Goal: Ask a question

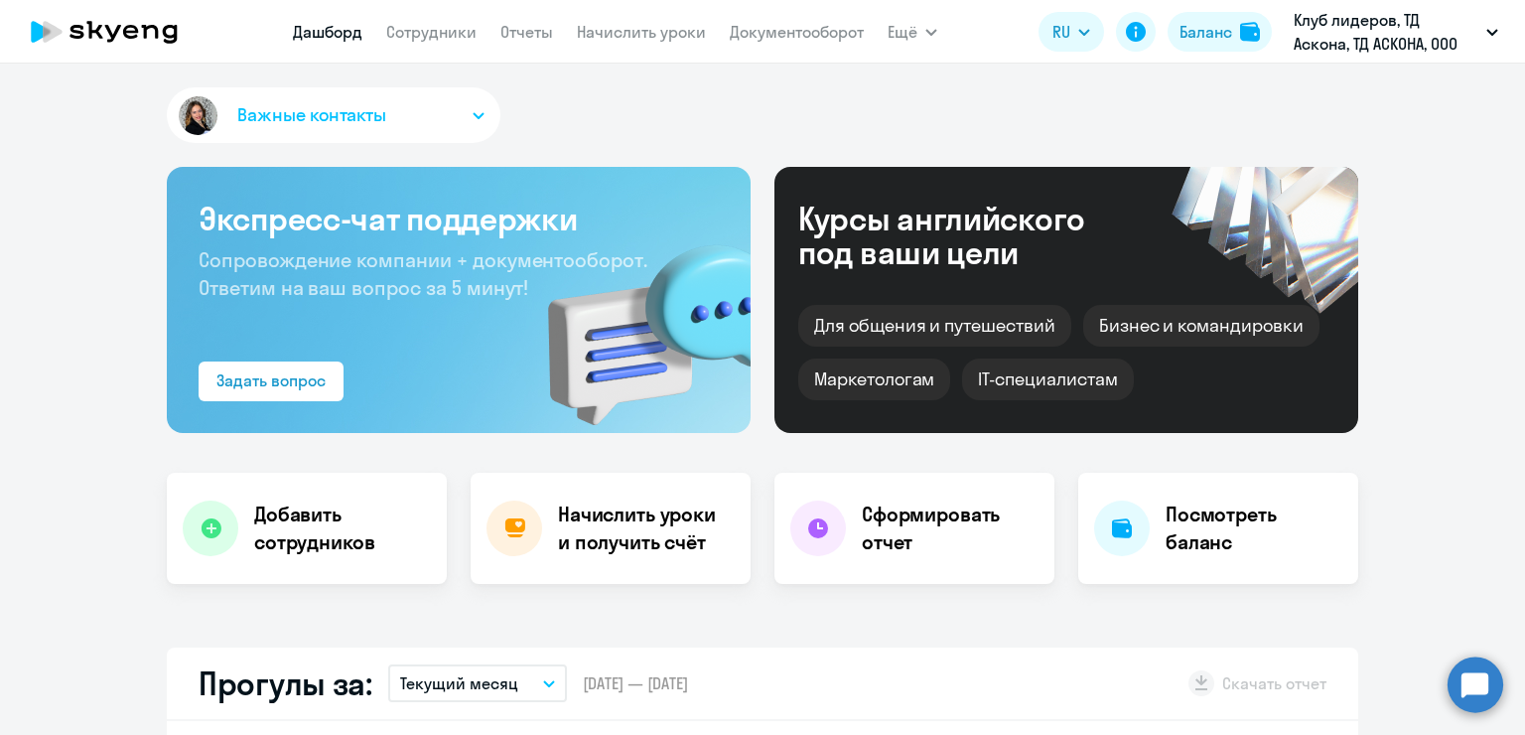
select select "30"
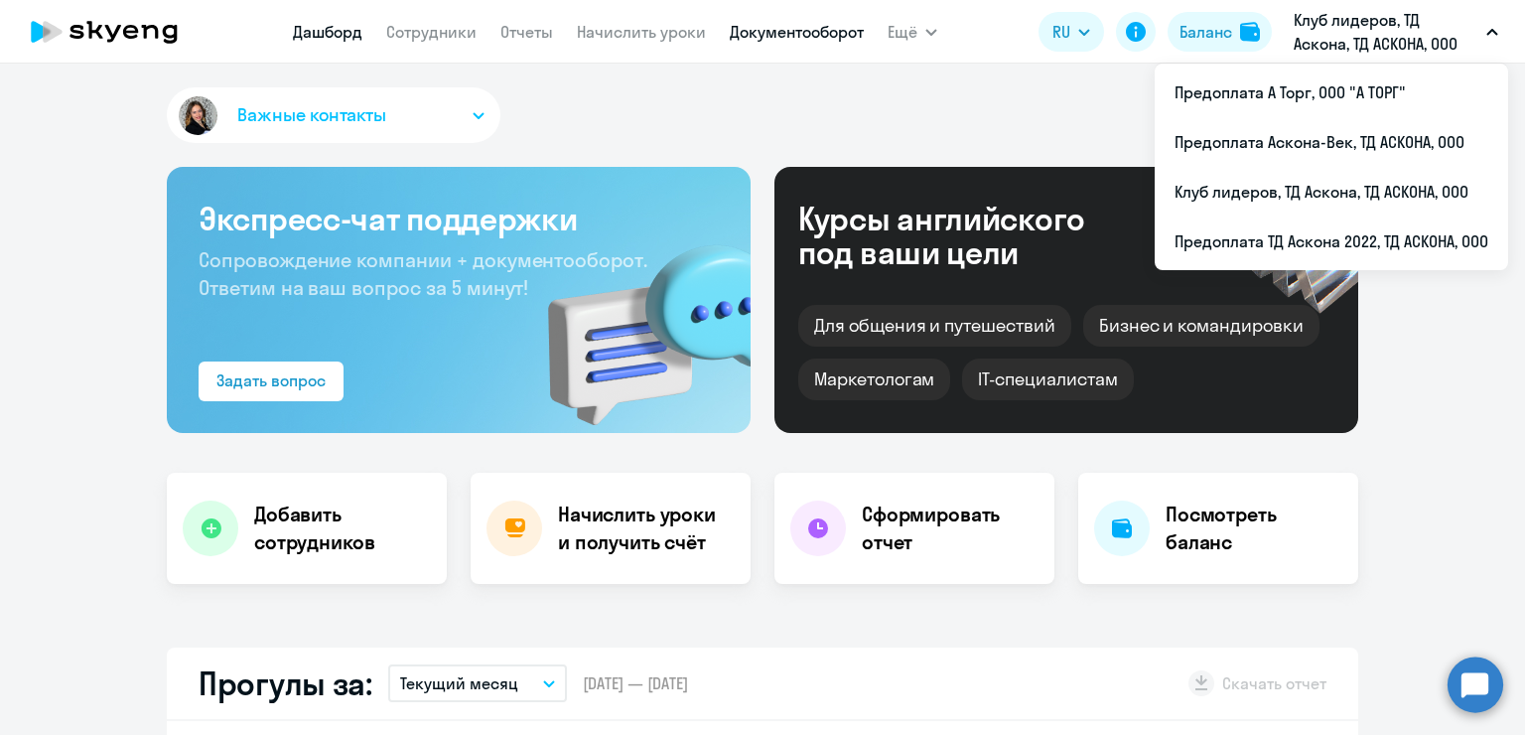
click at [804, 39] on link "Документооборот" at bounding box center [797, 32] width 134 height 20
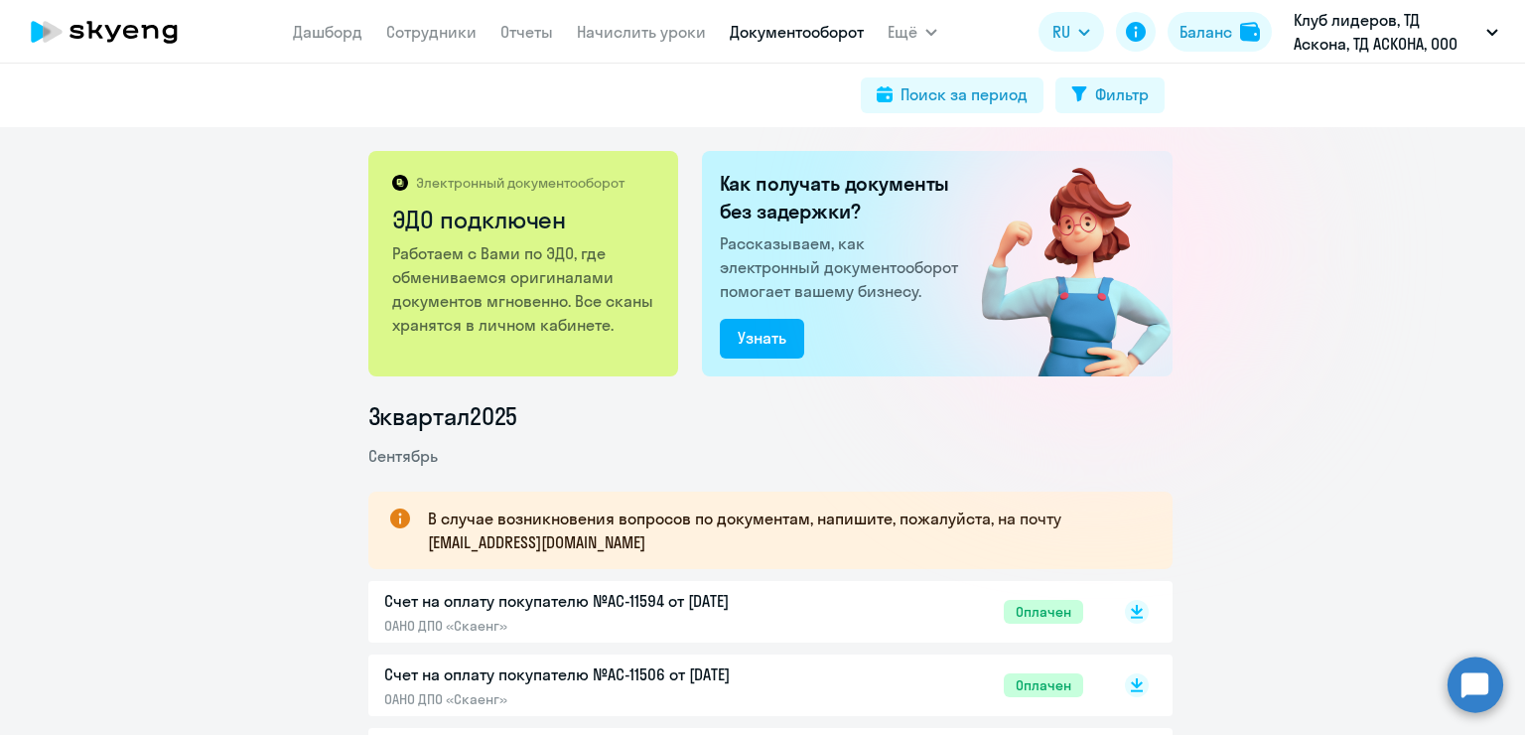
scroll to position [199, 0]
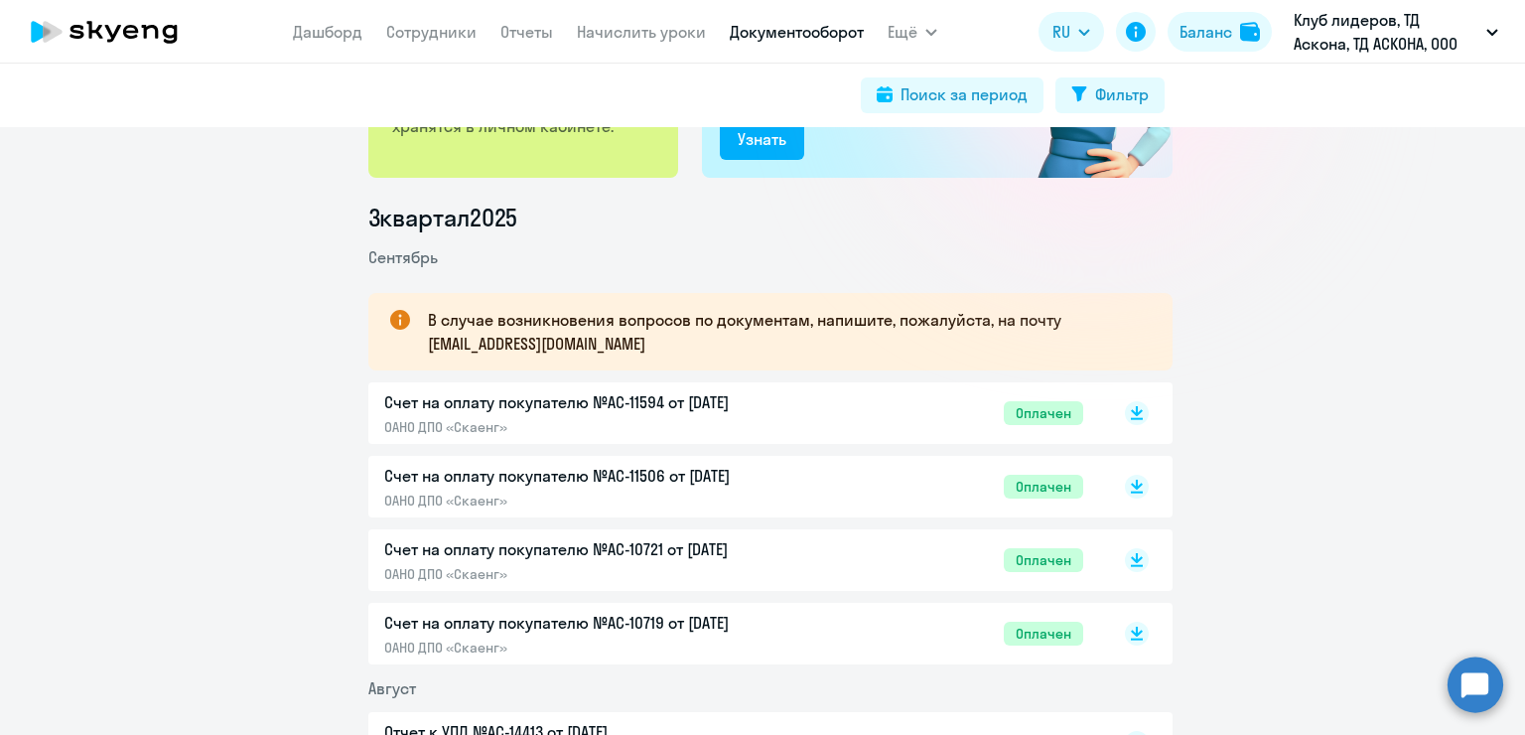
click at [760, 419] on p "ОАНО ДПО «Скаенг»" at bounding box center [592, 427] width 417 height 18
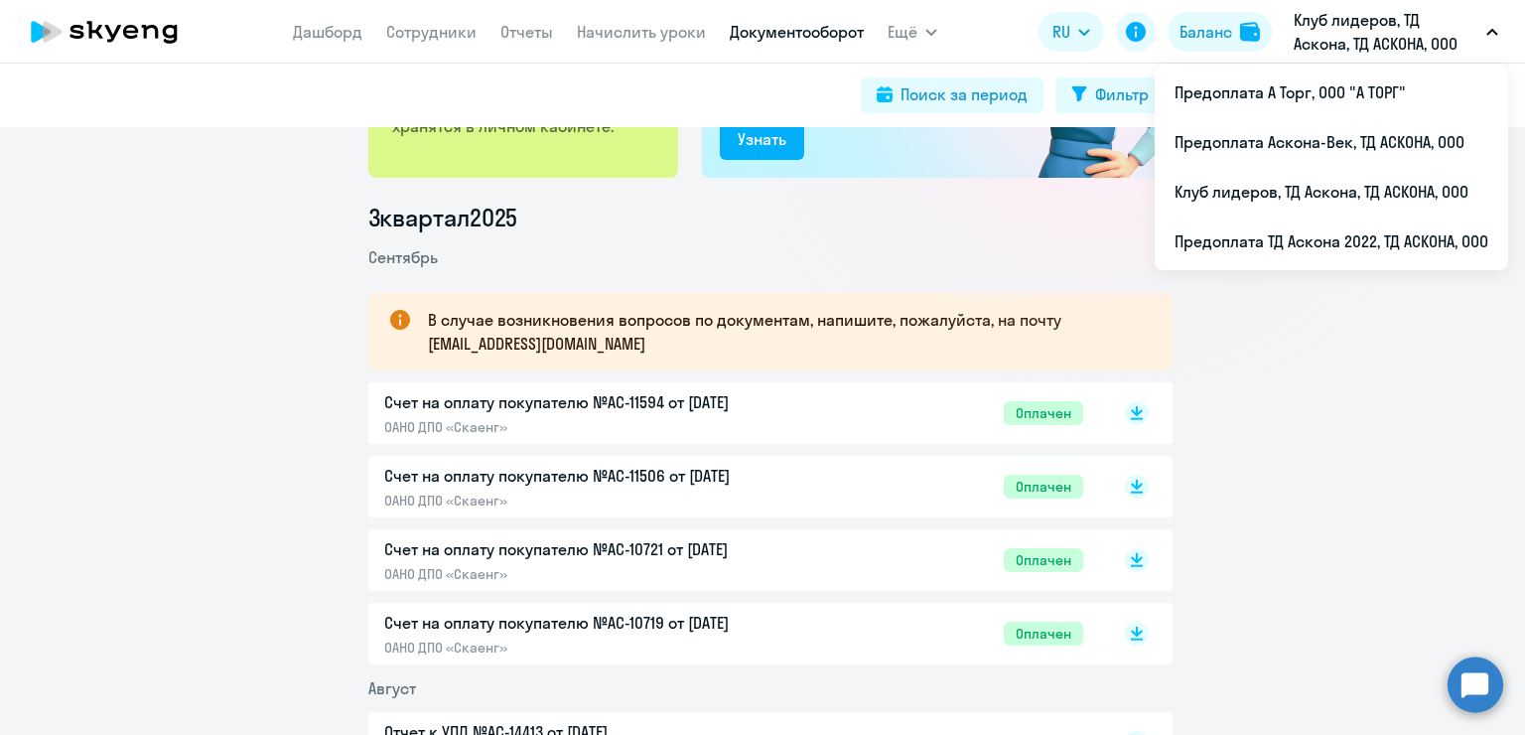
click at [1319, 48] on p "Клуб лидеров, ТД Аскона, ТД АСКОНА, ООО" at bounding box center [1386, 32] width 185 height 48
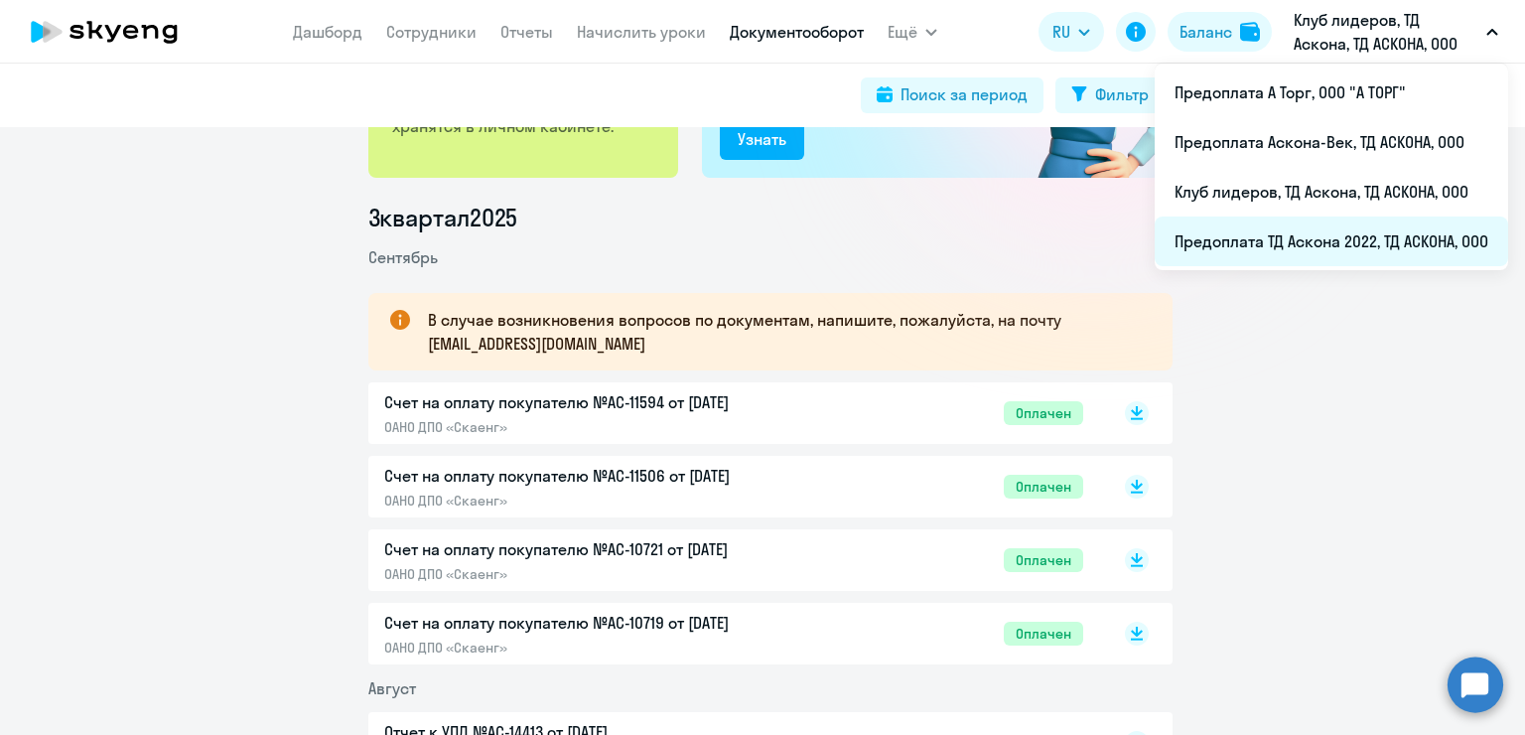
click at [1327, 226] on li "Предоплата ТД Аскона 2022, ТД АСКОНА, ООО" at bounding box center [1331, 241] width 353 height 50
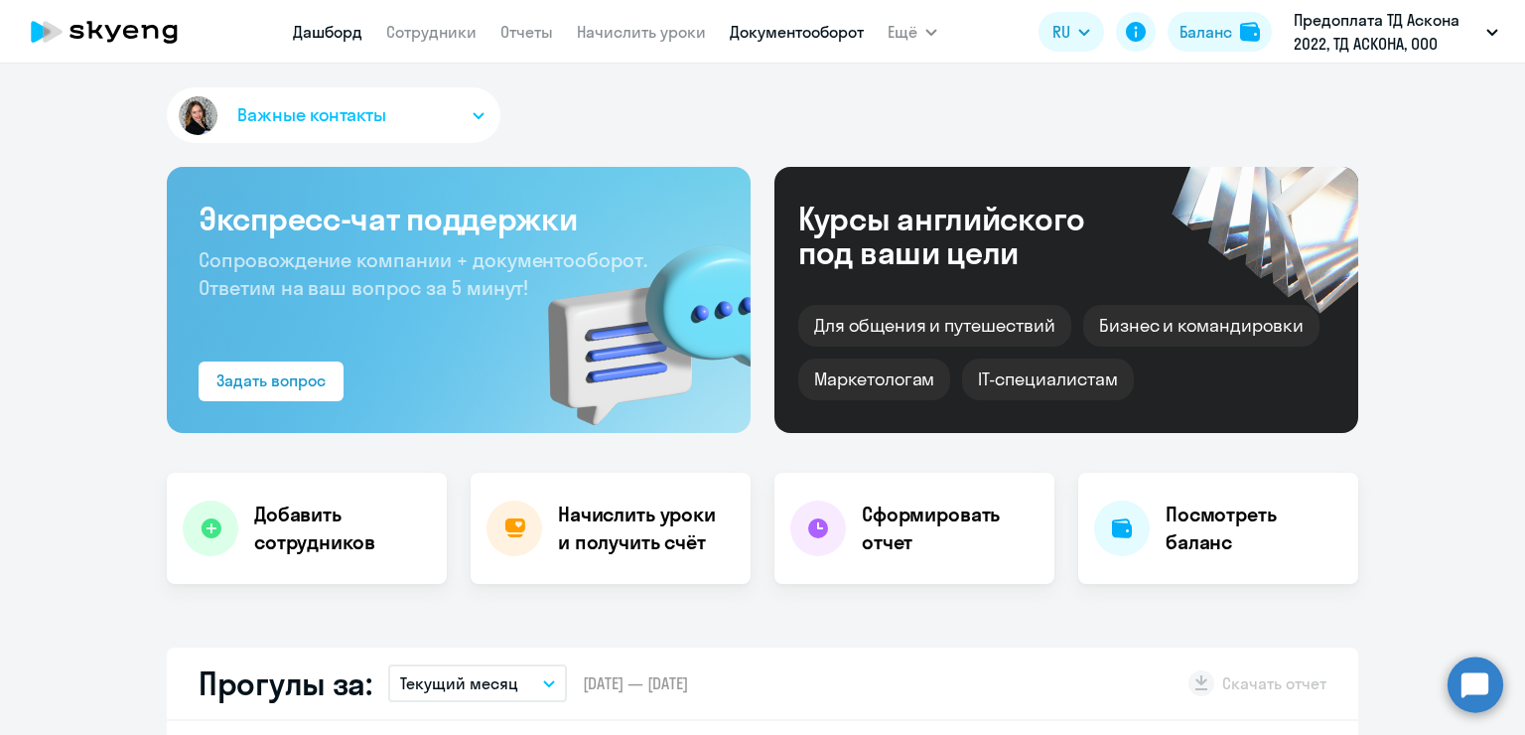
click at [835, 32] on link "Документооборот" at bounding box center [797, 32] width 134 height 20
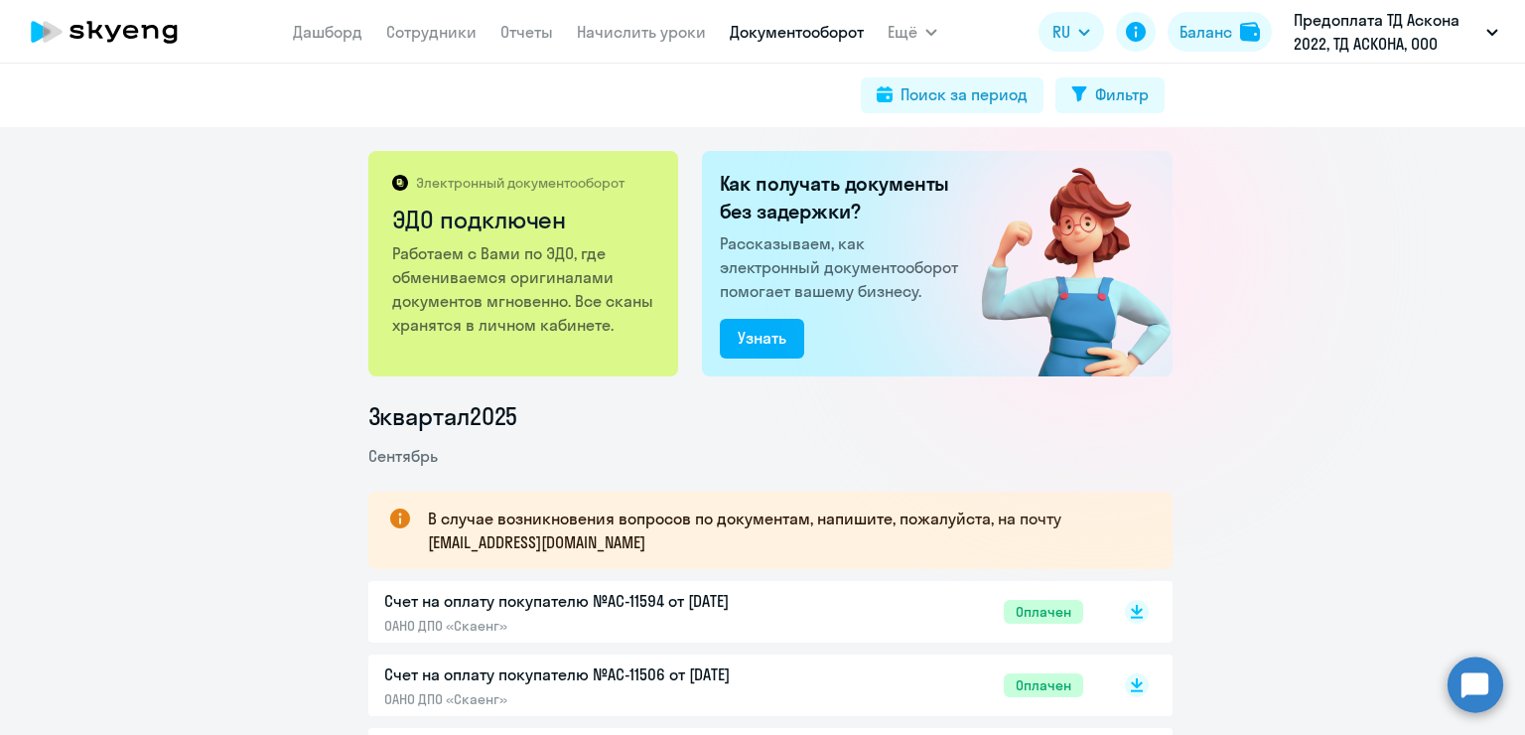
click at [653, 599] on p "Счет на оплату покупателю №AC-11594 от [DATE]" at bounding box center [592, 601] width 417 height 24
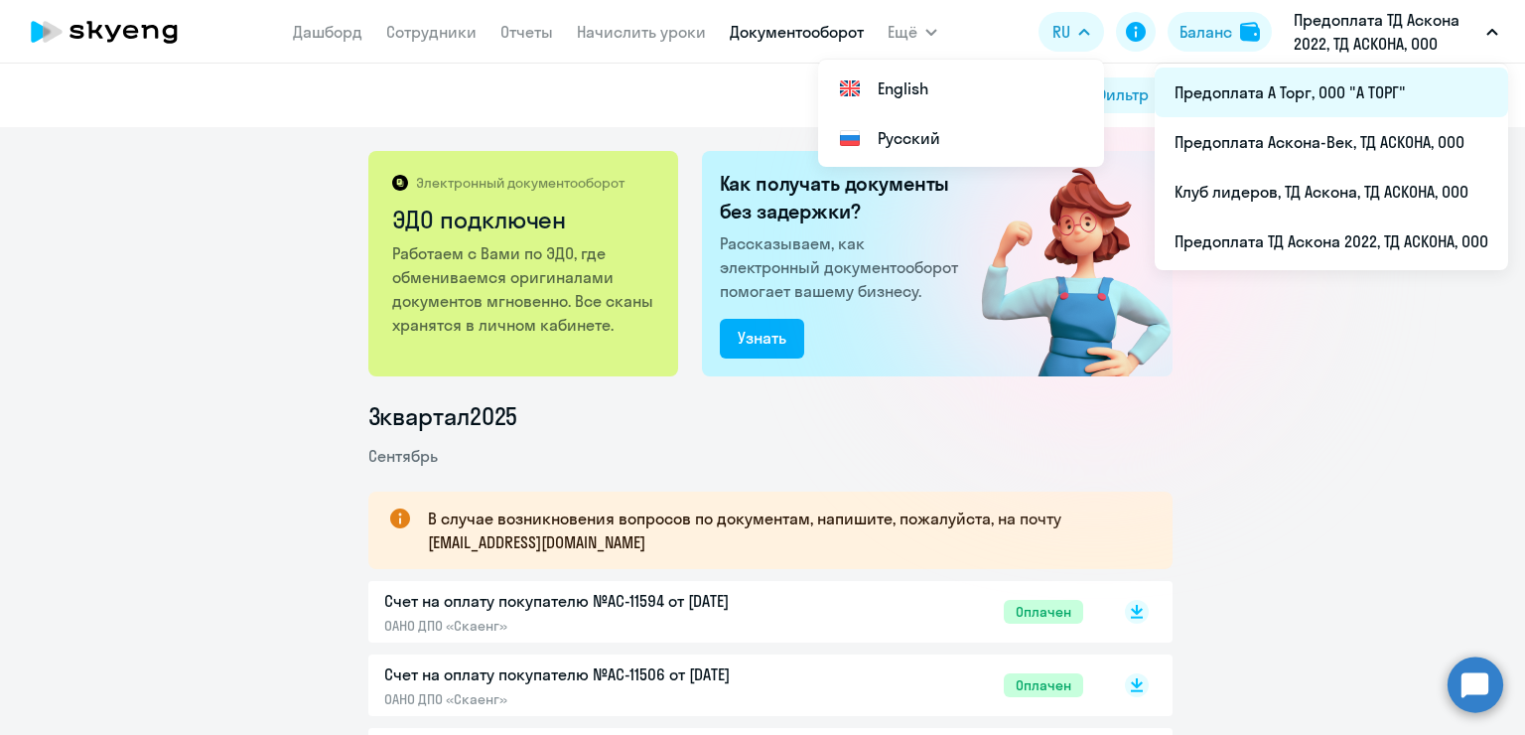
click at [1356, 112] on li "Предоплата А Торг, ООО "А ТОРГ"" at bounding box center [1331, 93] width 353 height 50
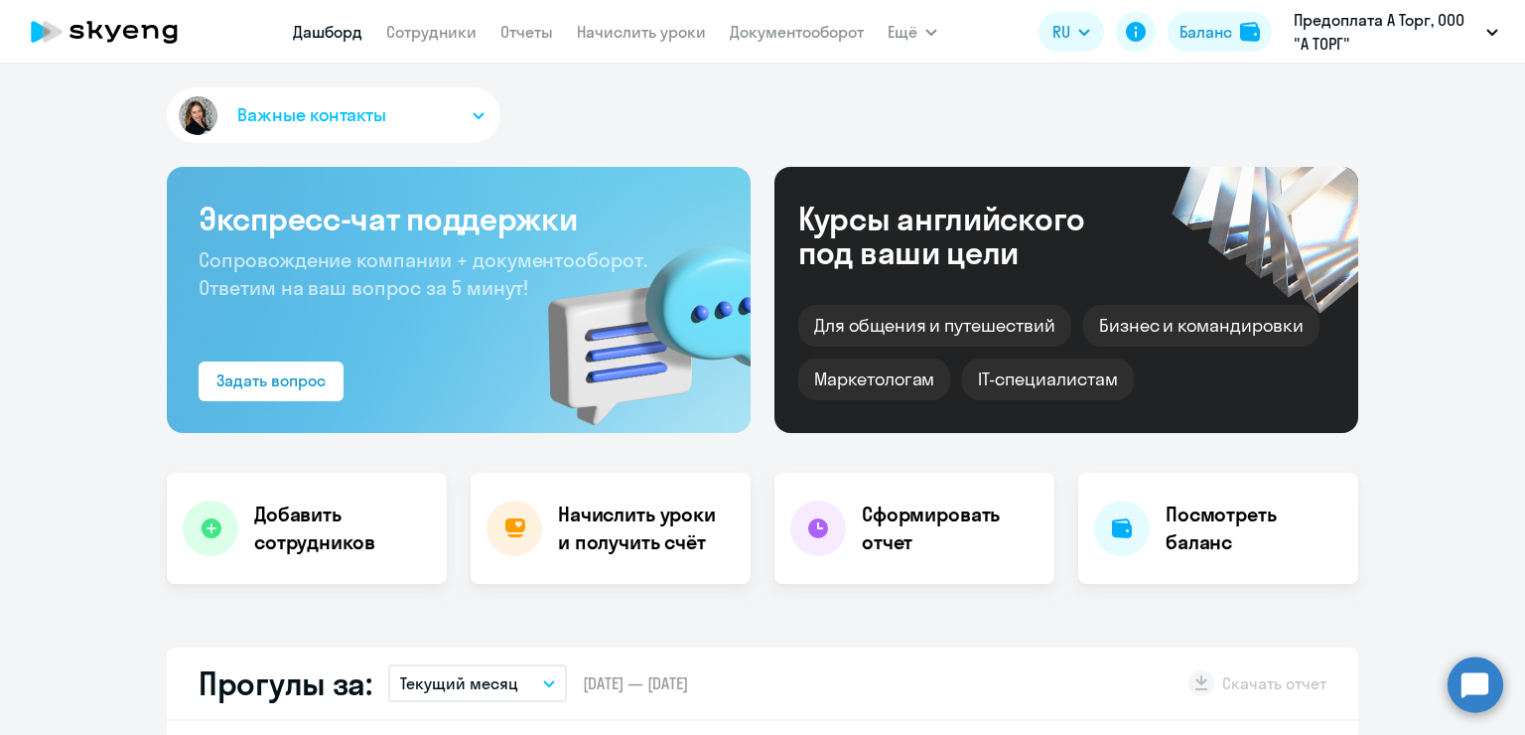
click at [832, 44] on app-menu-item-link "Документооборот" at bounding box center [797, 32] width 134 height 25
click at [828, 28] on link "Документооборот" at bounding box center [797, 32] width 134 height 20
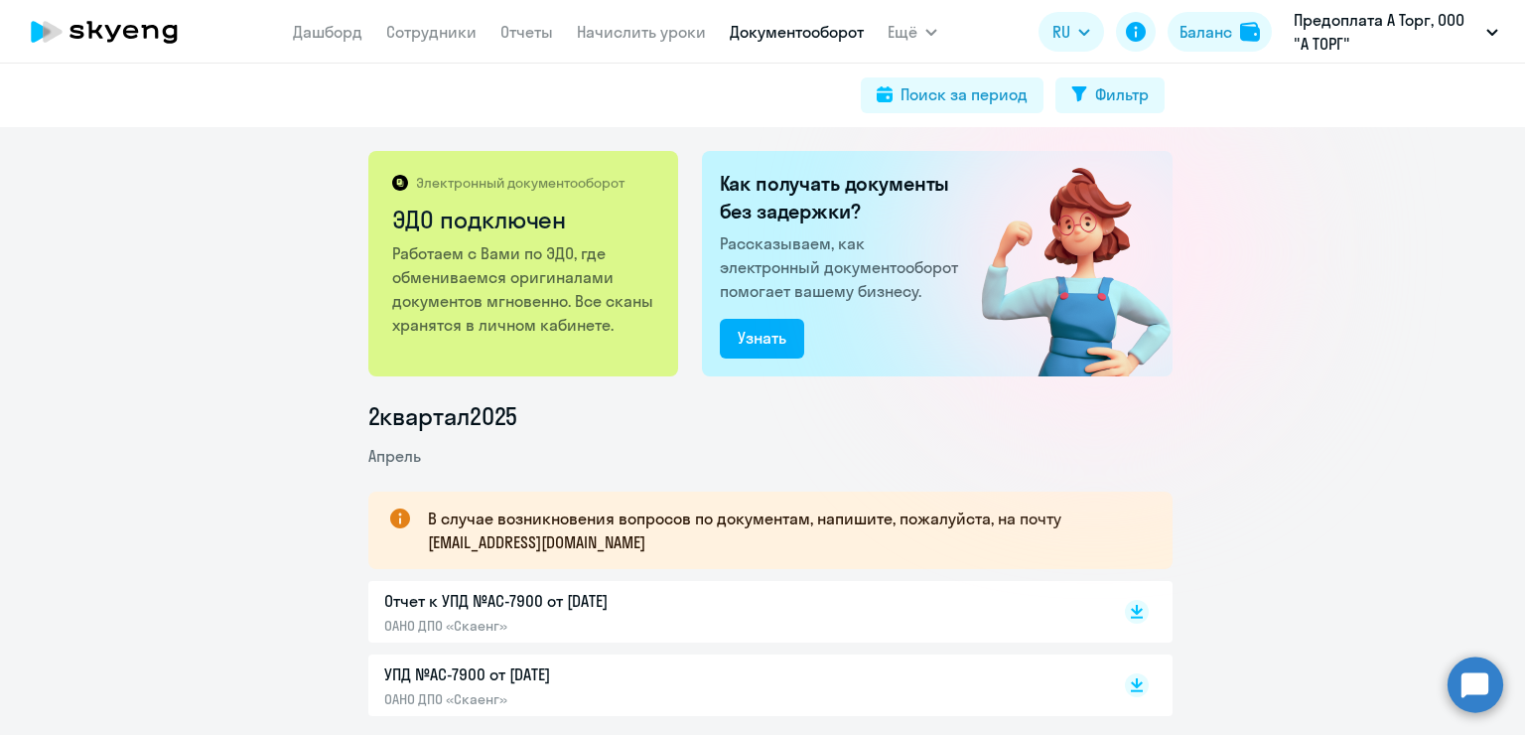
click at [679, 597] on p "Отчет к УПД №AC-7900 от [DATE]" at bounding box center [592, 601] width 417 height 24
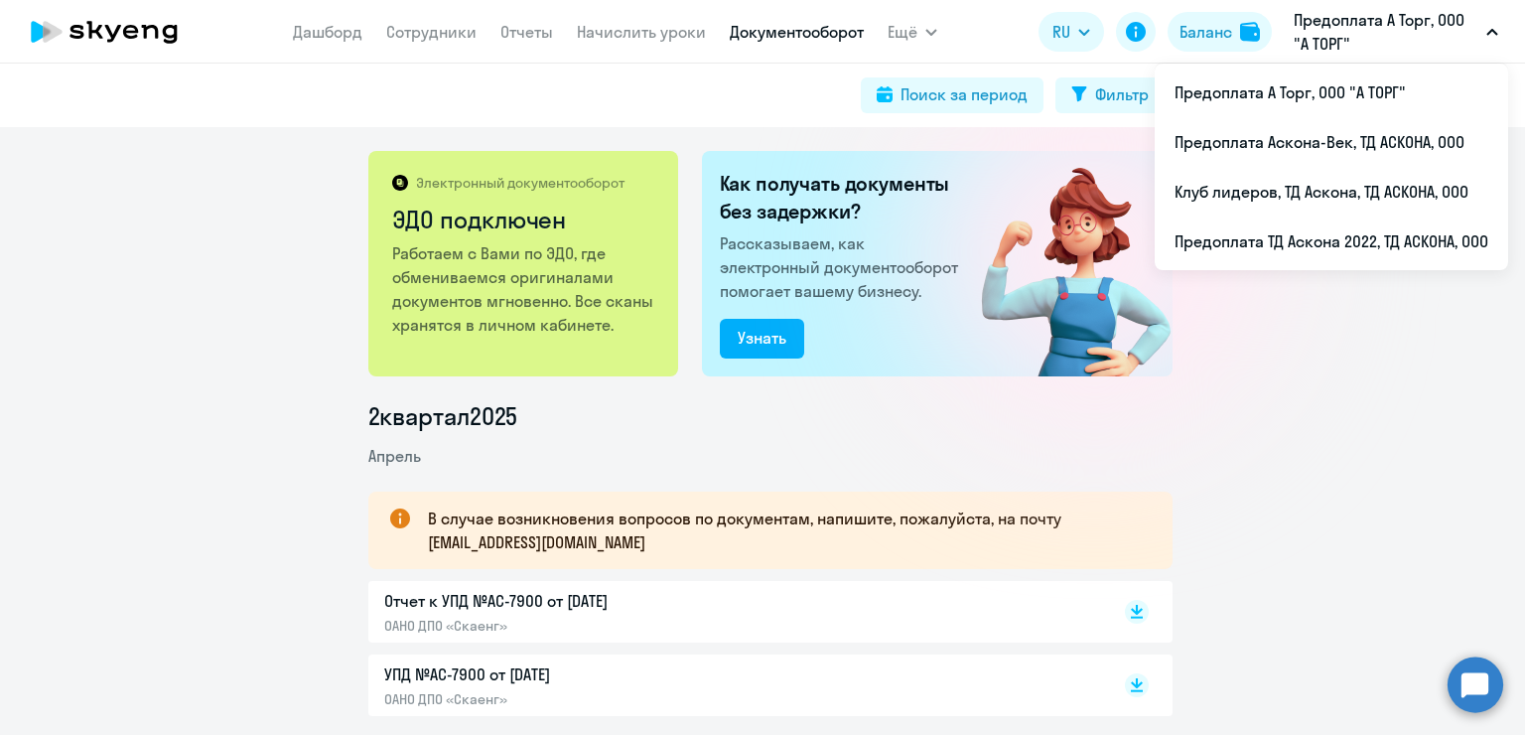
click at [1406, 39] on p "Предоплата А Торг, ООО "А ТОРГ"" at bounding box center [1386, 32] width 185 height 48
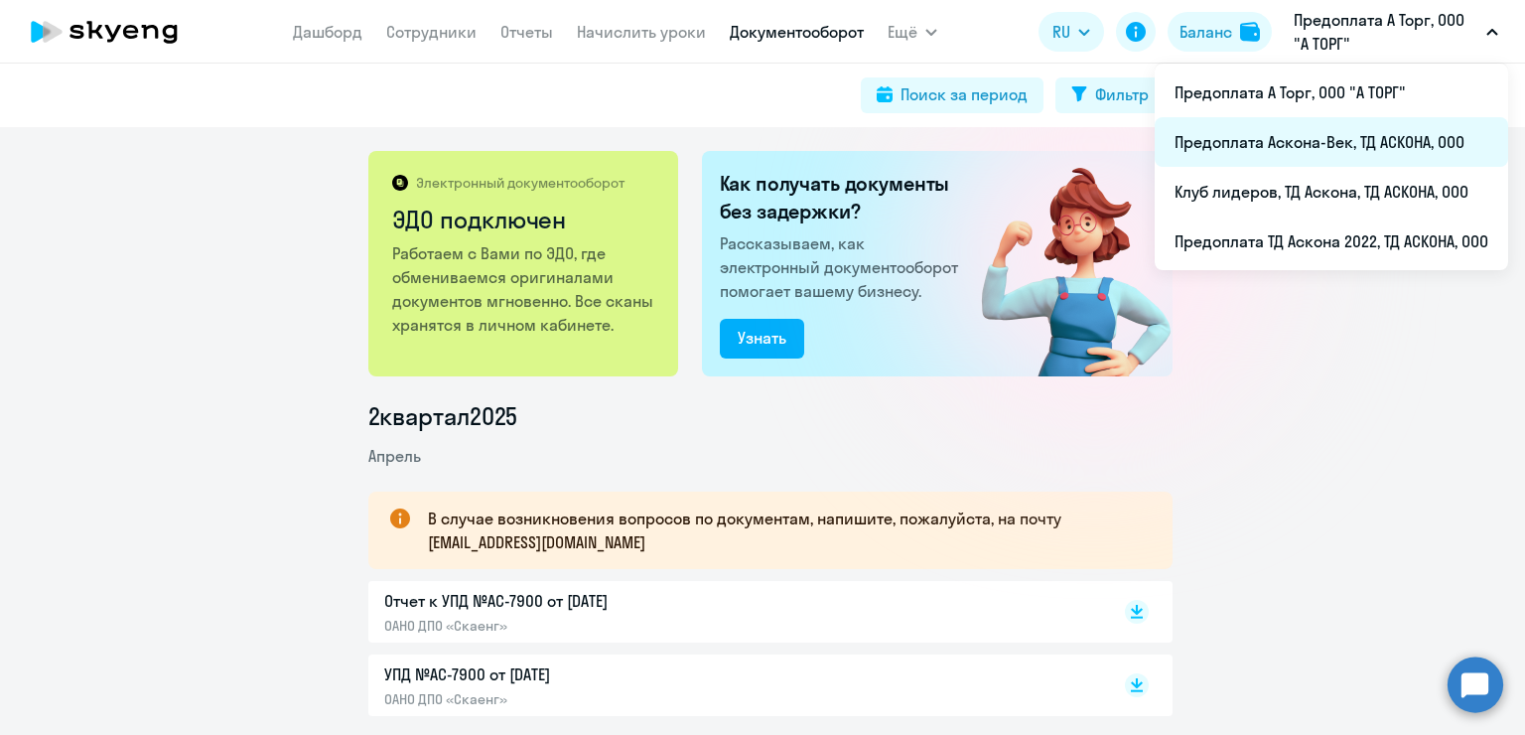
click at [1388, 139] on li "Предоплата Аскона-Век, ТД АСКОНА, ООО" at bounding box center [1331, 142] width 353 height 50
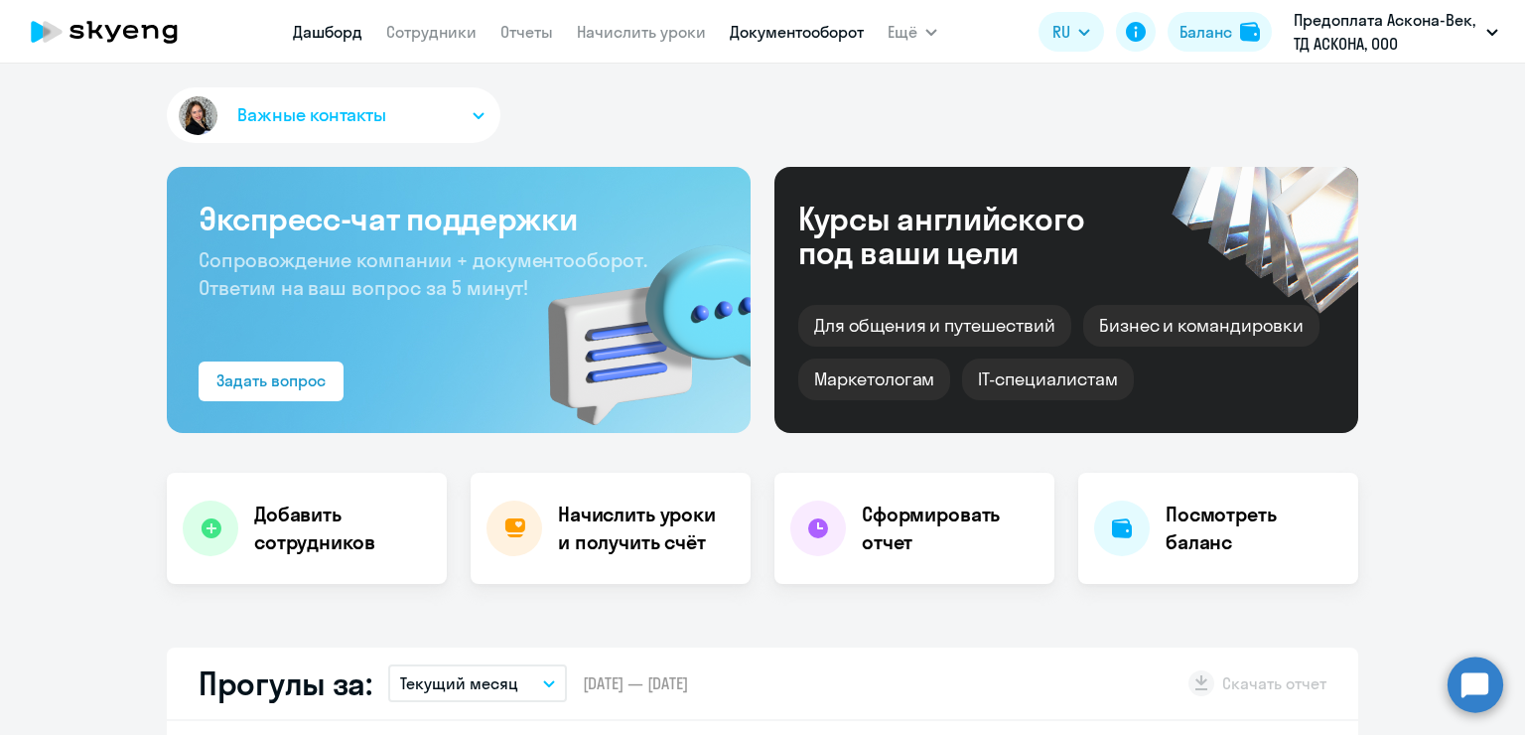
click at [782, 29] on link "Документооборот" at bounding box center [797, 32] width 134 height 20
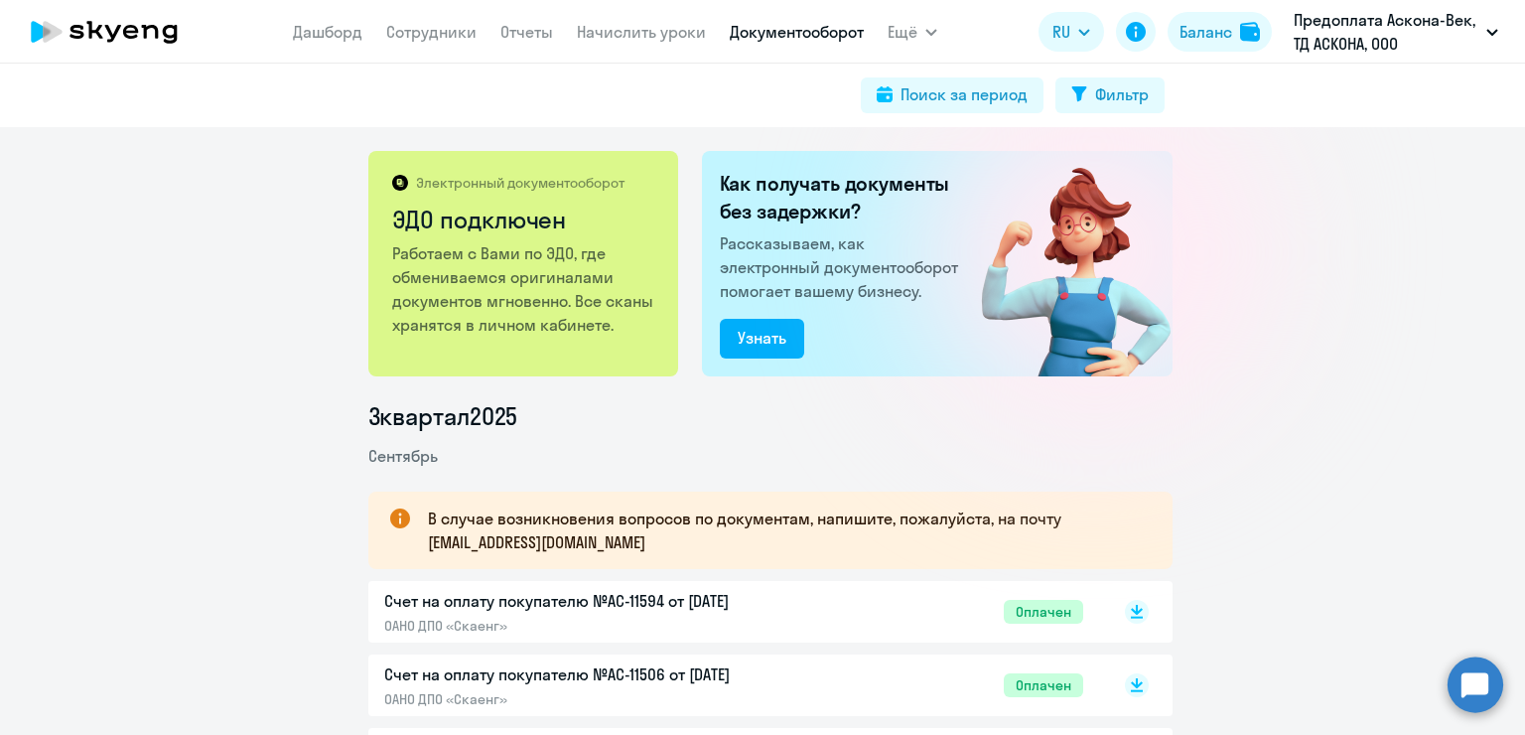
click at [650, 601] on p "Счет на оплату покупателю №AC-11594 от [DATE]" at bounding box center [592, 601] width 417 height 24
click at [1492, 667] on circle at bounding box center [1476, 684] width 56 height 56
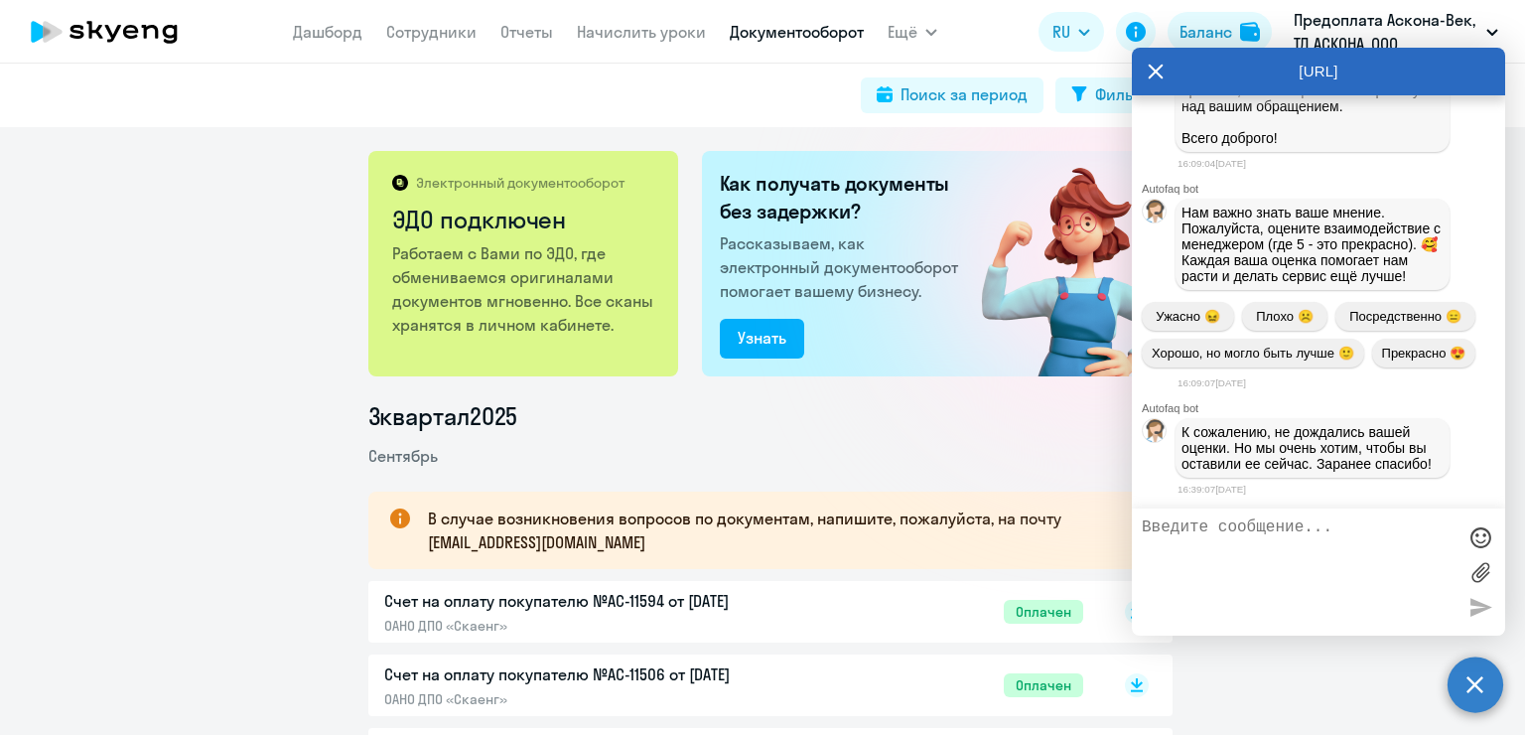
scroll to position [30307, 0]
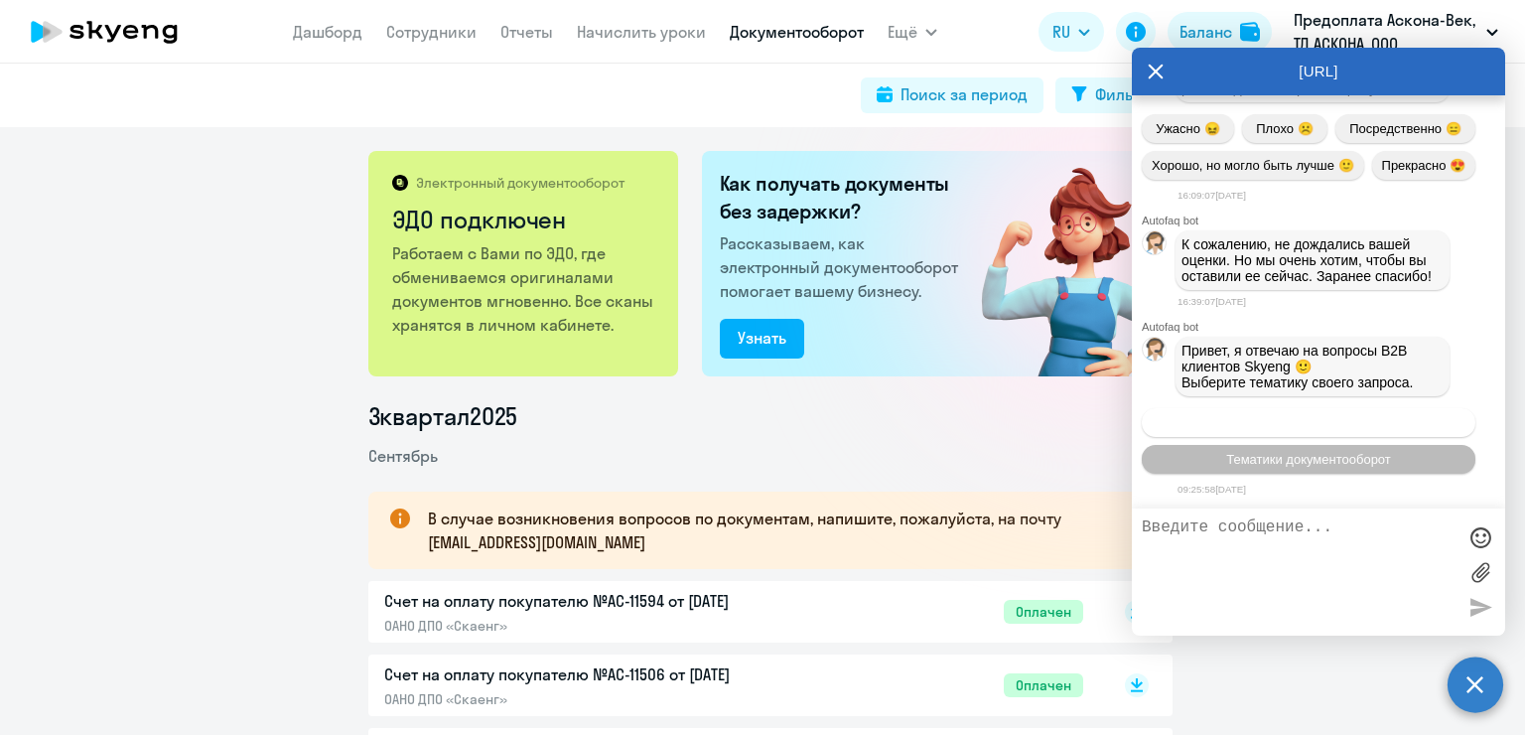
click at [1312, 415] on span "Операционное сопровождение" at bounding box center [1308, 422] width 187 height 15
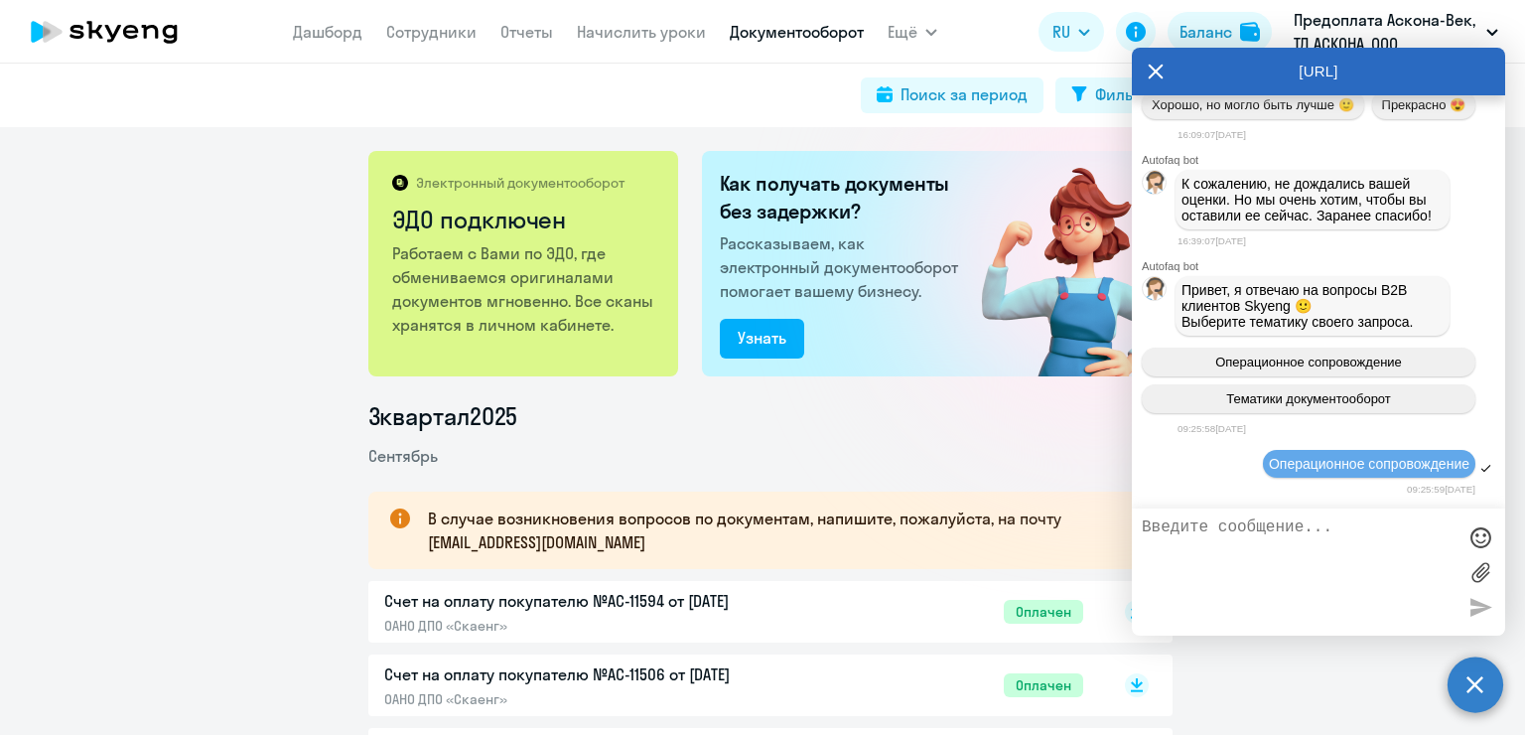
scroll to position [30490, 0]
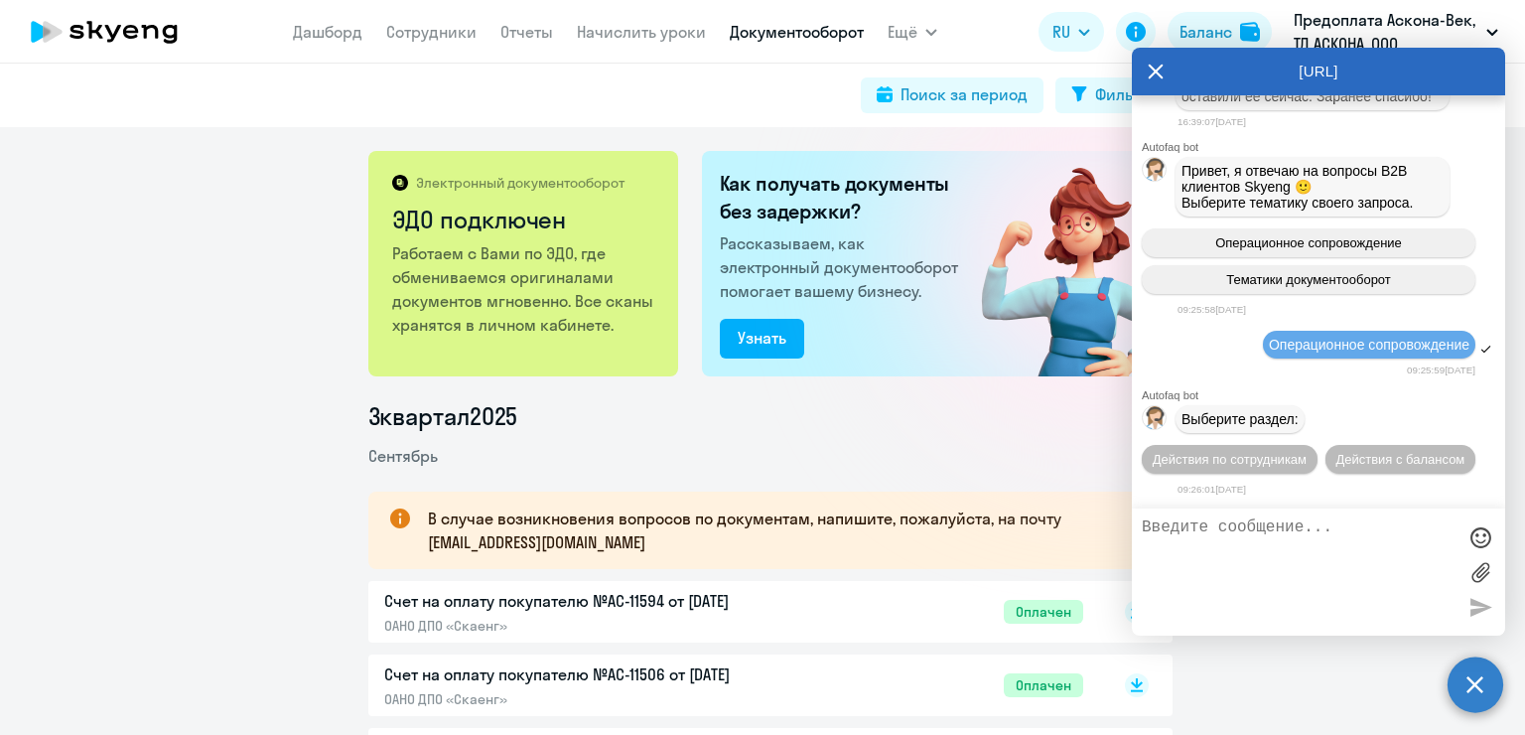
click at [1275, 540] on textarea at bounding box center [1299, 571] width 314 height 107
click at [1247, 516] on div at bounding box center [1318, 571] width 373 height 127
click at [1225, 536] on textarea at bounding box center [1299, 571] width 314 height 107
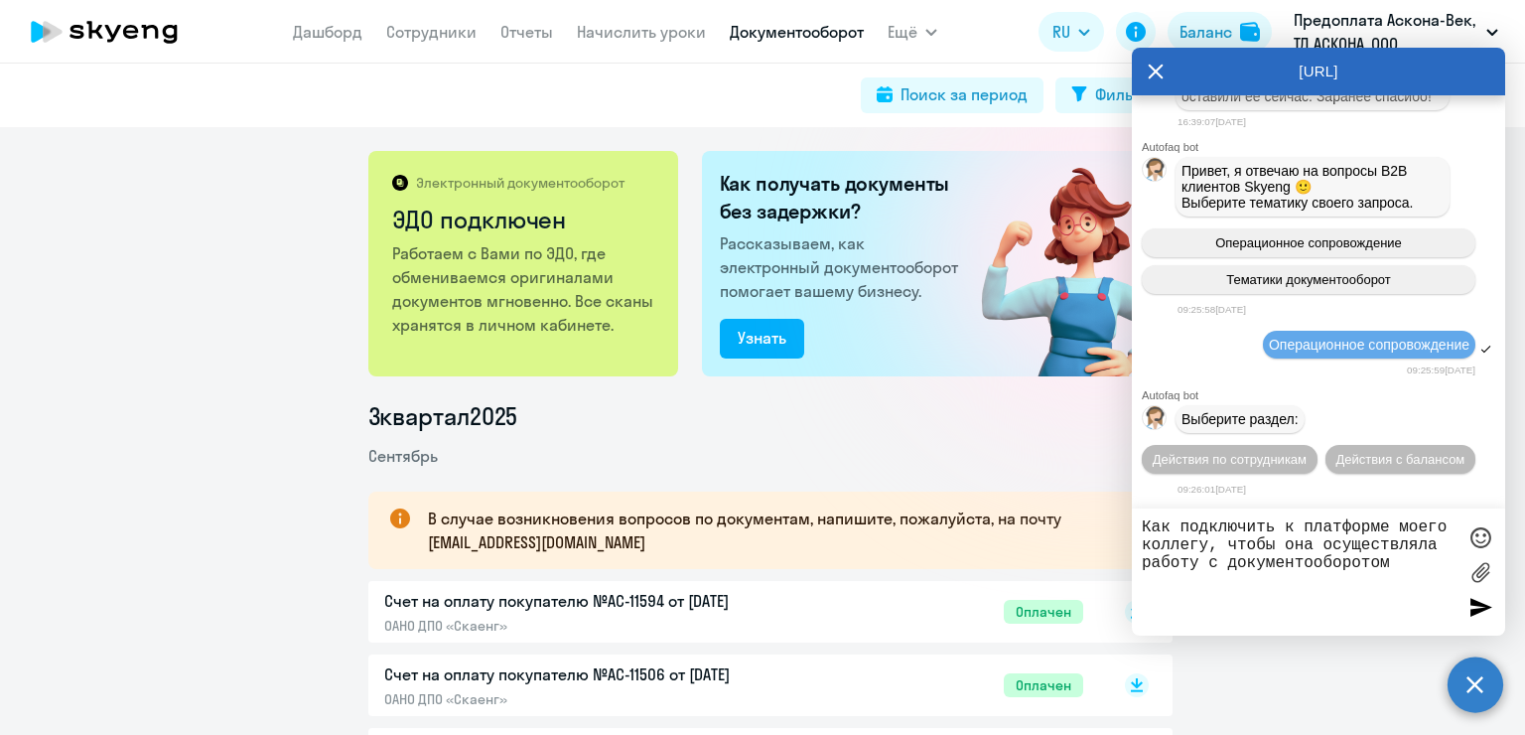
type textarea "Как подключить к платформе моего коллегу, чтобы она осуществляла работу с докум…"
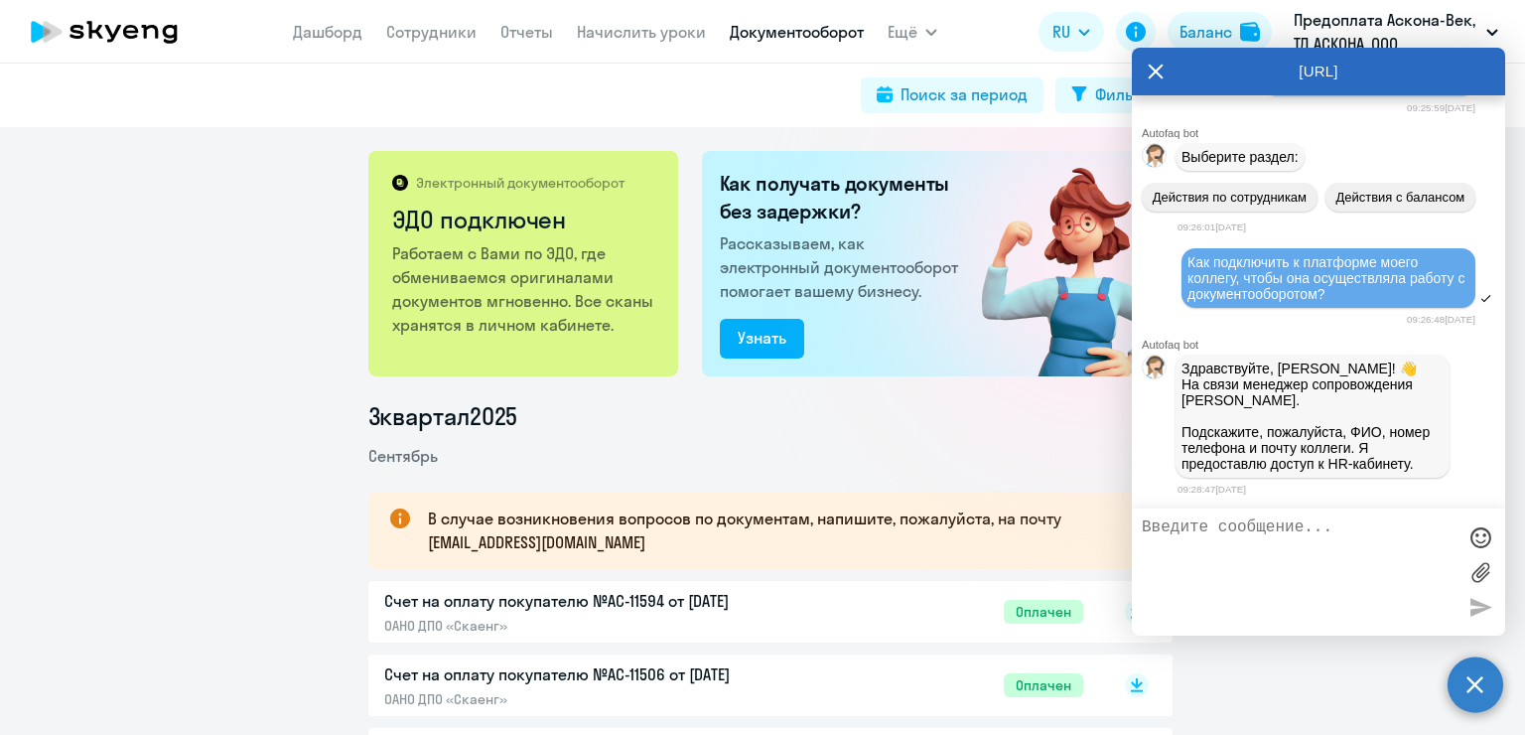
scroll to position [30763, 0]
paste textarea "mailto:[EMAIL_ADDRESS][DOMAIN_NAME]"
click at [1209, 565] on textarea "[PERSON_NAME], 8 915 796 95 30, mailto:[EMAIL_ADDRESS][DOMAIN_NAME]" at bounding box center [1299, 571] width 314 height 107
drag, startPoint x: 1388, startPoint y: 560, endPoint x: 1135, endPoint y: 580, distance: 254.0
click at [1135, 580] on div "[PERSON_NAME], 8 915 796 95 30, mailto:[EMAIL_ADDRESS][DOMAIN_NAME]" at bounding box center [1318, 571] width 373 height 127
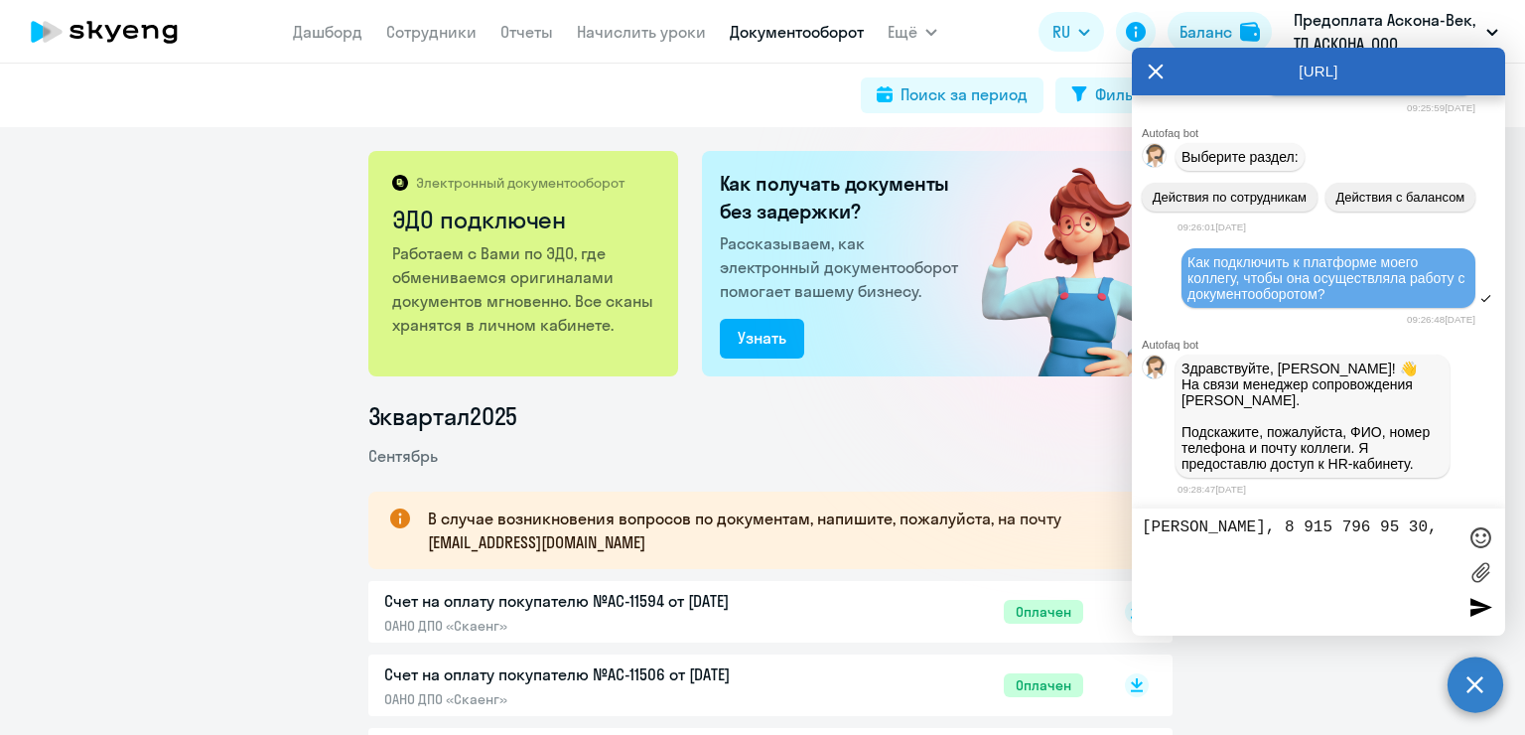
paste textarea "mailto:[EMAIL_ADDRESS][DOMAIN_NAME]"
drag, startPoint x: 1389, startPoint y: 568, endPoint x: 1145, endPoint y: 579, distance: 244.5
click at [1145, 579] on textarea "[PERSON_NAME], 8 915 796 95 30, mailto:[EMAIL_ADDRESS][DOMAIN_NAME]" at bounding box center [1299, 571] width 314 height 107
paste textarea "[EMAIL_ADDRESS][DOMAIN_NAME]"
type textarea "[PERSON_NAME], 8 915 796 95 30, [EMAIL_ADDRESS][DOMAIN_NAME]"
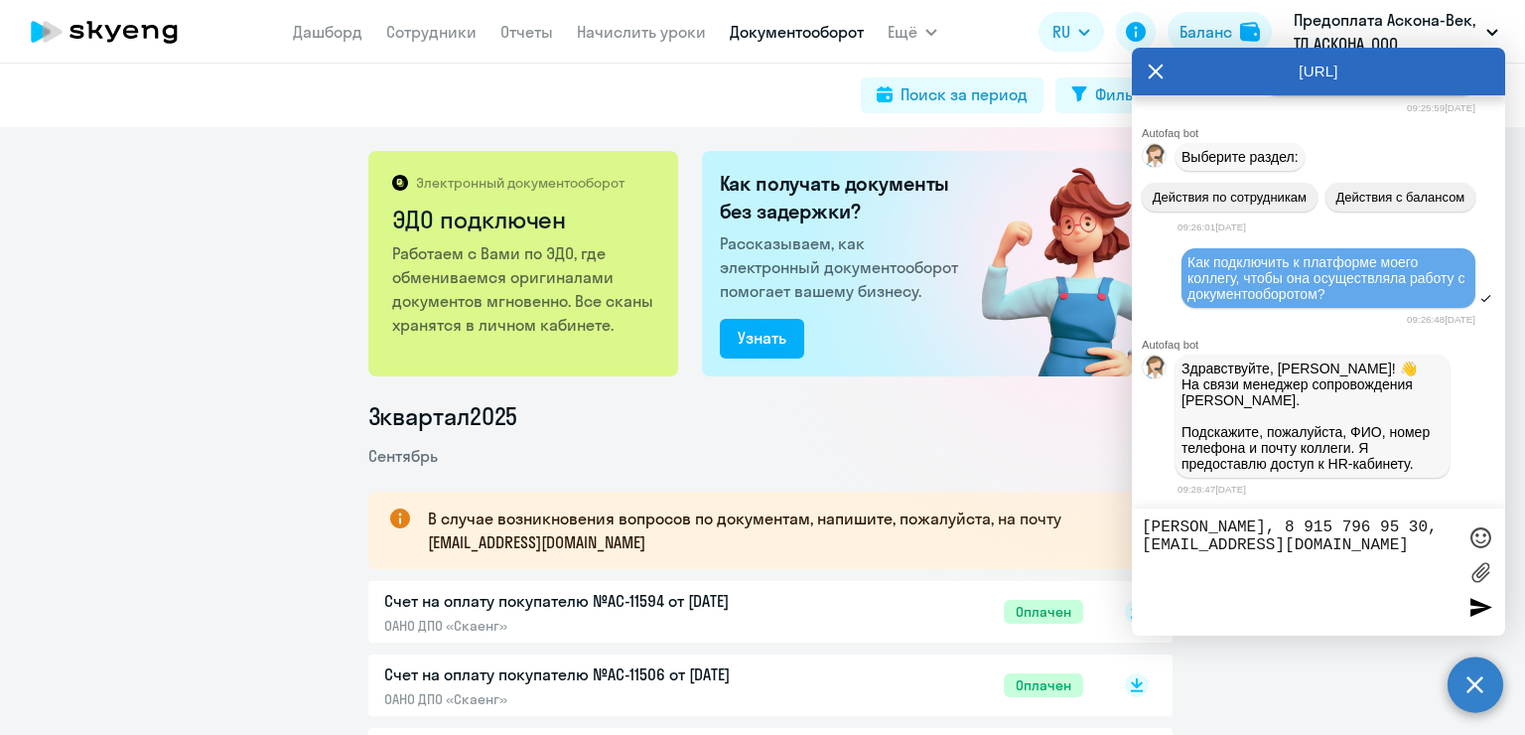
click at [1492, 612] on div at bounding box center [1480, 607] width 30 height 30
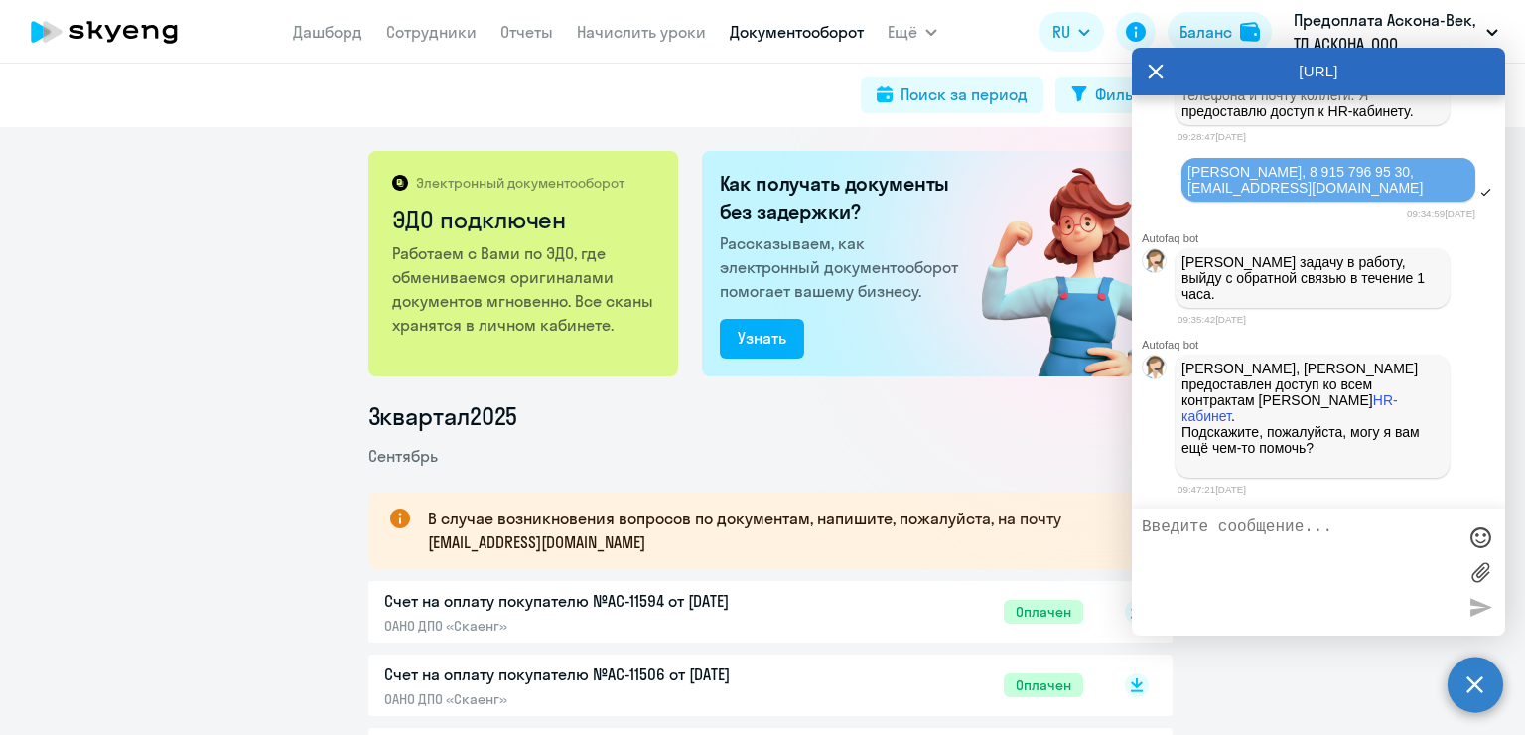
scroll to position [31078, 0]
click at [1199, 515] on div at bounding box center [1318, 571] width 373 height 127
click at [1188, 537] on textarea at bounding box center [1299, 571] width 314 height 107
type textarea "Спасибо!"
